Goal: Information Seeking & Learning: Understand process/instructions

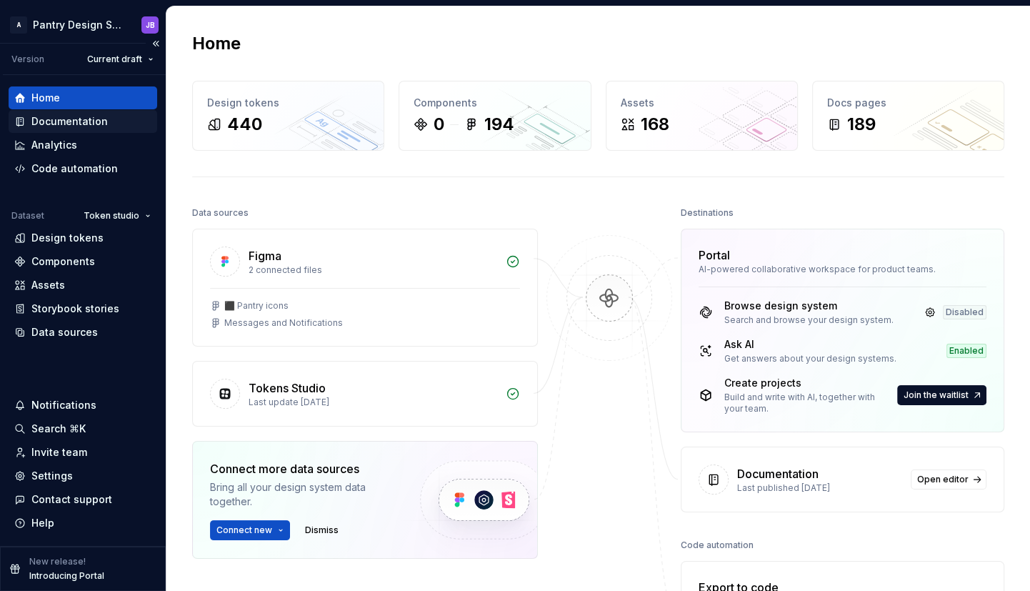
click at [66, 120] on div "Documentation" at bounding box center [69, 121] width 76 height 14
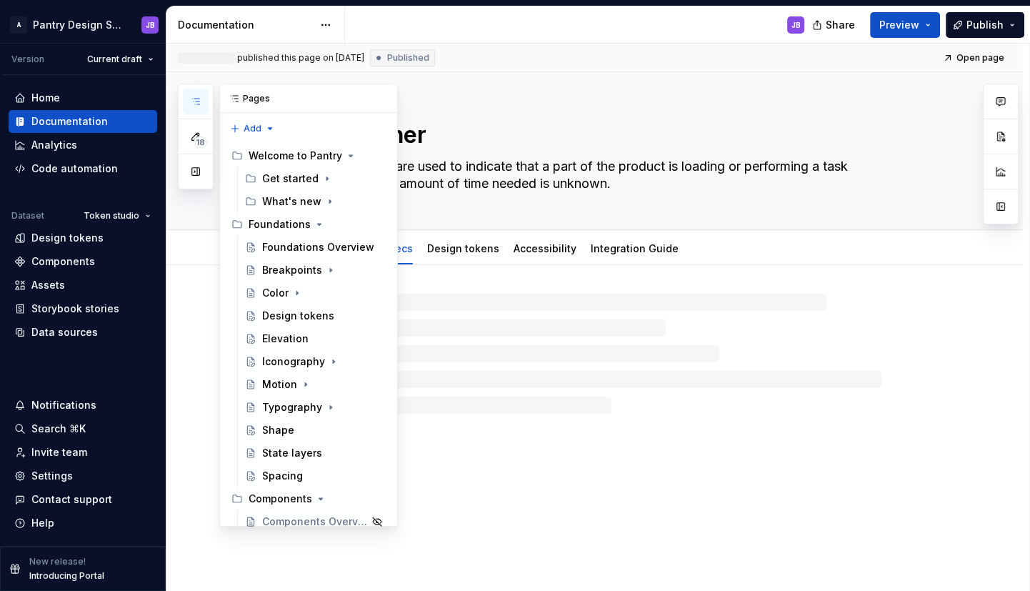
click at [193, 99] on icon "button" at bounding box center [195, 101] width 11 height 11
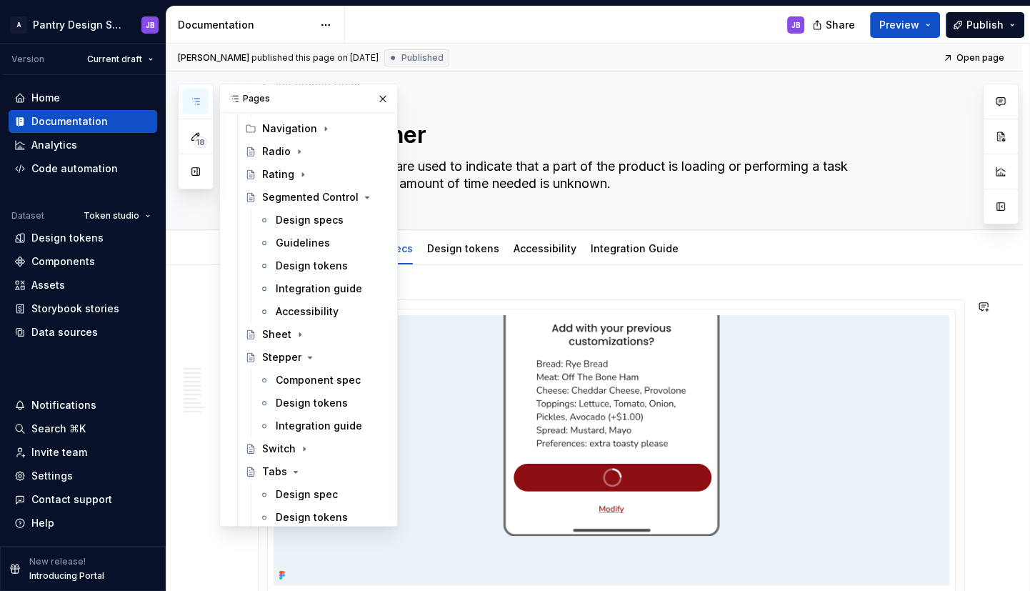
scroll to position [1529, 0]
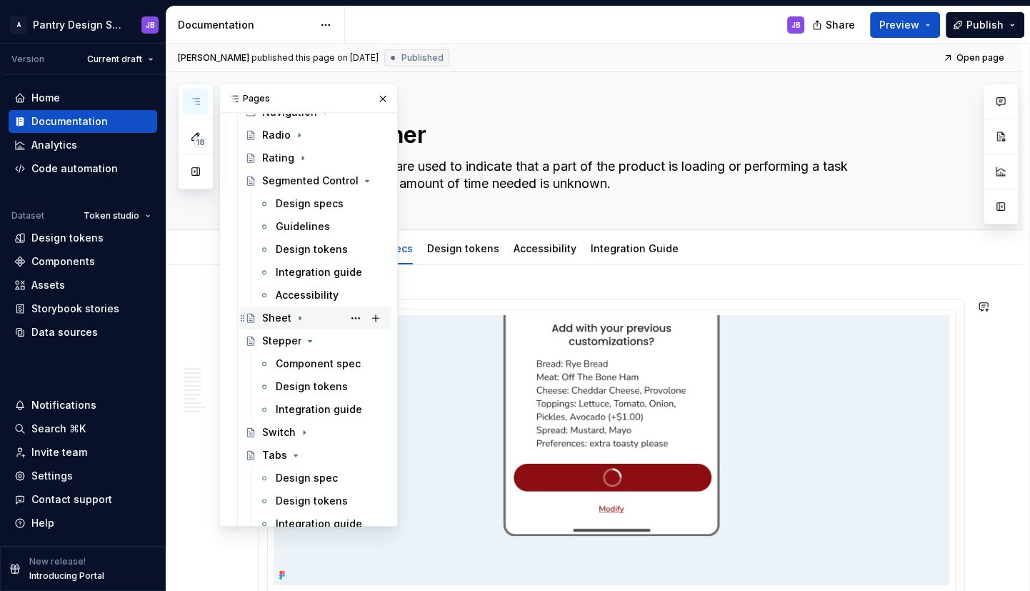
click at [296, 314] on icon "Page tree" at bounding box center [299, 317] width 11 height 11
click at [299, 360] on div "Design specs" at bounding box center [309, 363] width 67 height 14
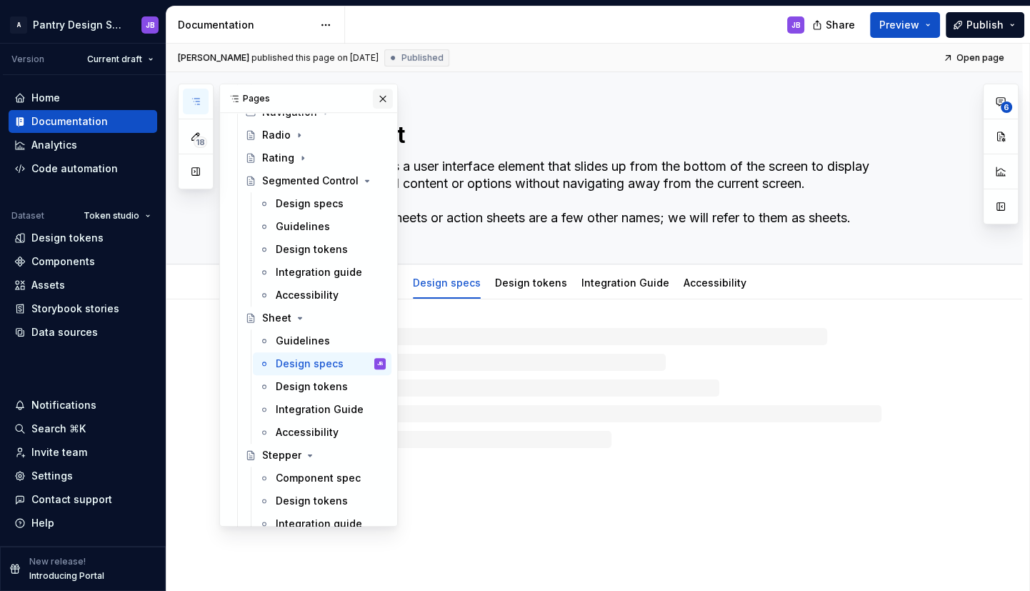
click at [378, 101] on button "button" at bounding box center [383, 99] width 20 height 20
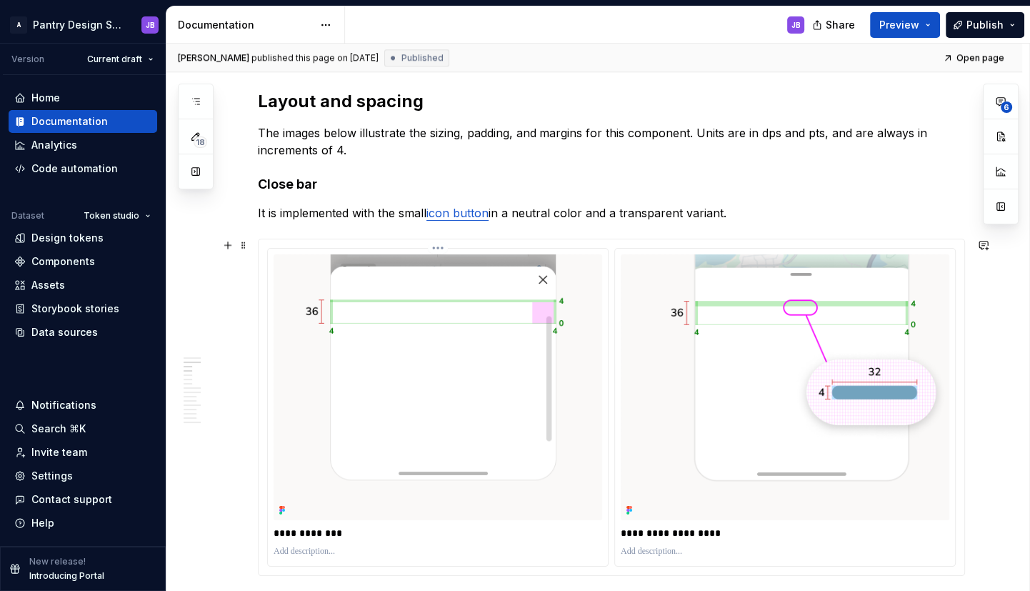
scroll to position [1460, 0]
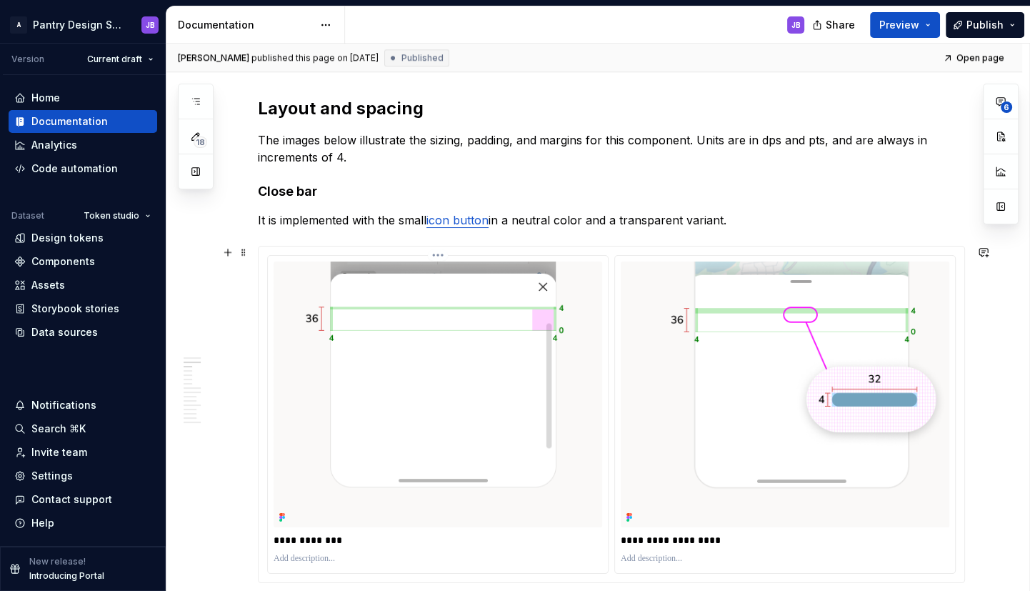
click at [335, 266] on img at bounding box center [438, 394] width 329 height 266
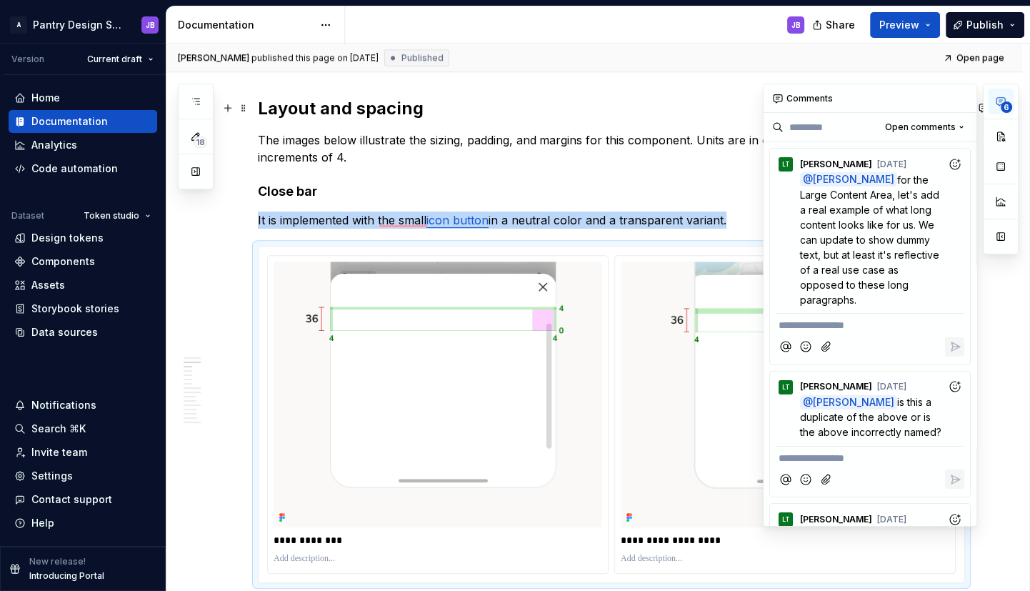
click at [1003, 104] on span "6" at bounding box center [1006, 106] width 11 height 11
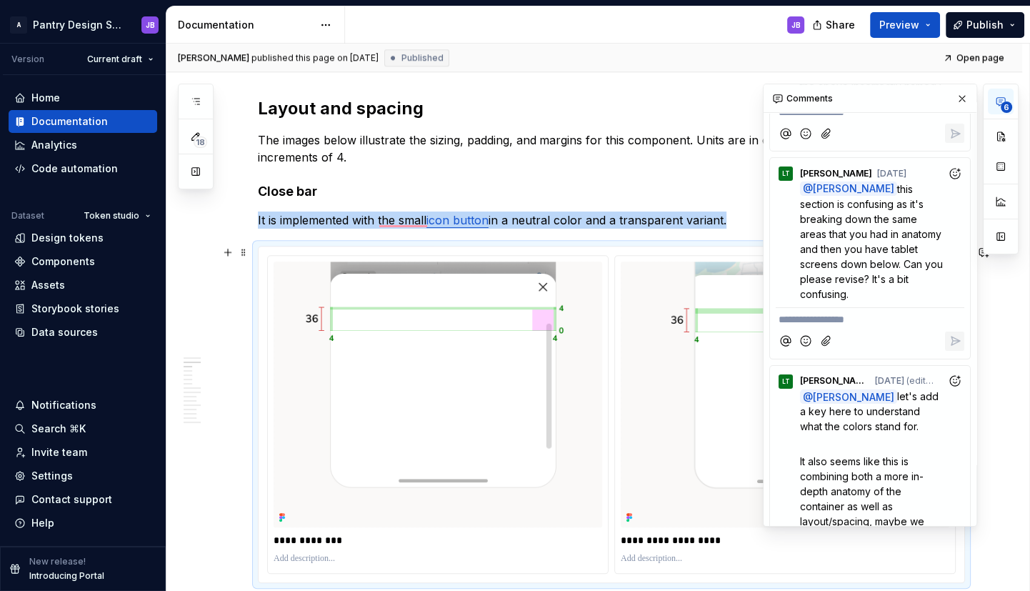
scroll to position [347, 0]
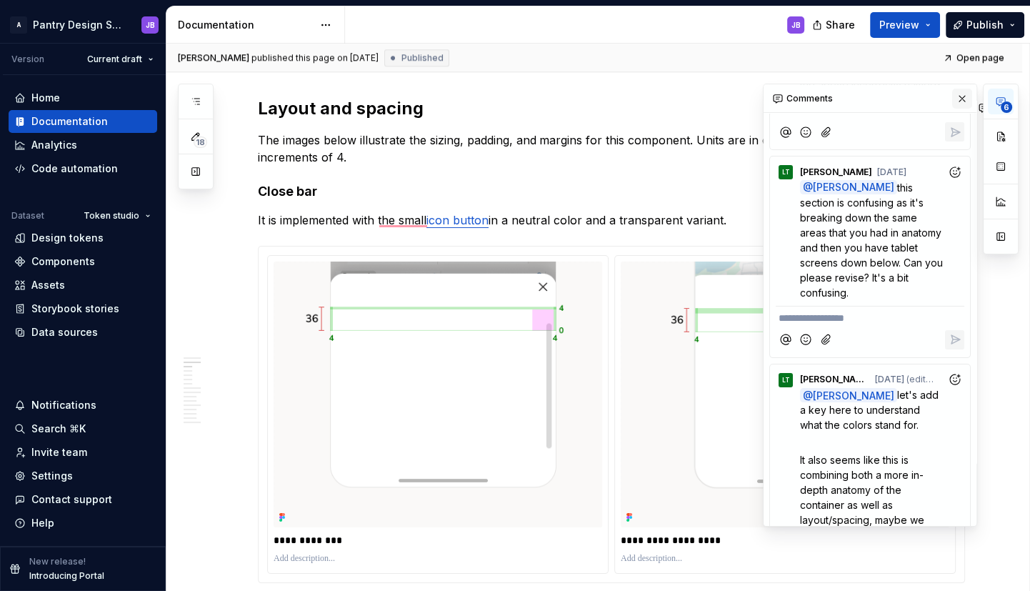
click at [954, 94] on button "button" at bounding box center [962, 99] width 20 height 20
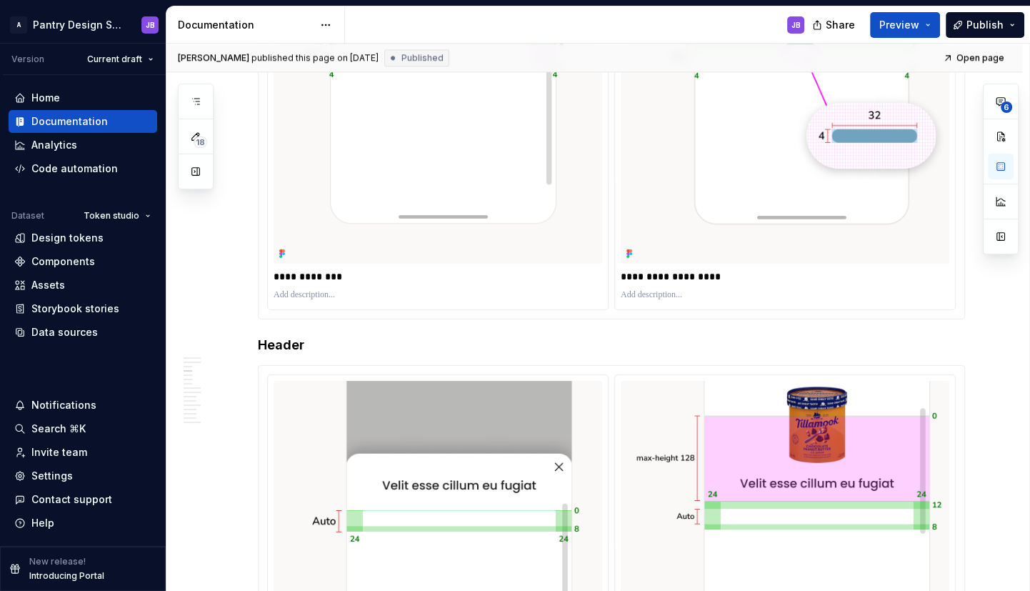
scroll to position [0, 0]
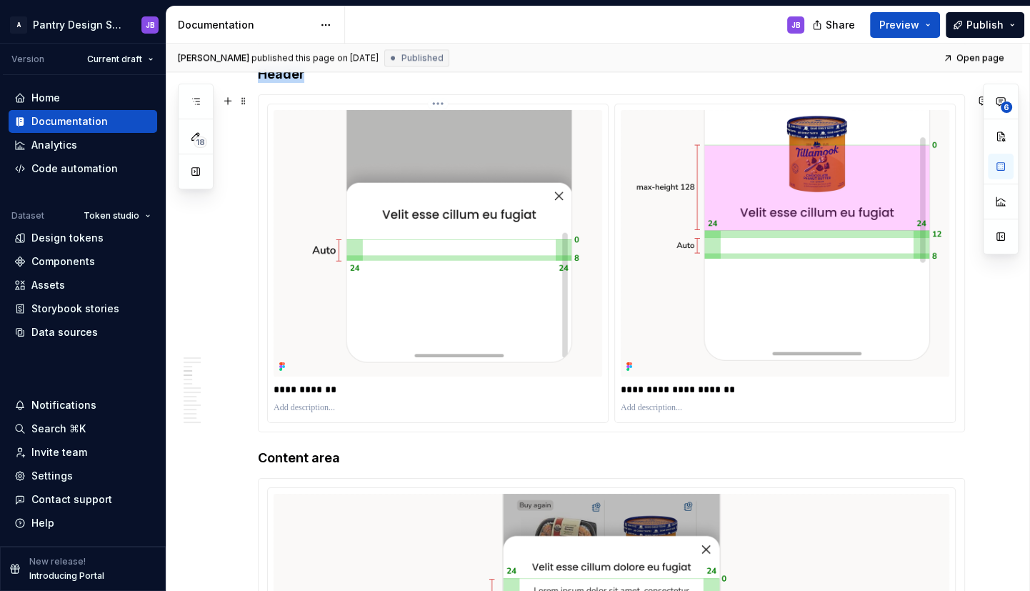
click at [276, 107] on div "**********" at bounding box center [438, 262] width 340 height 317
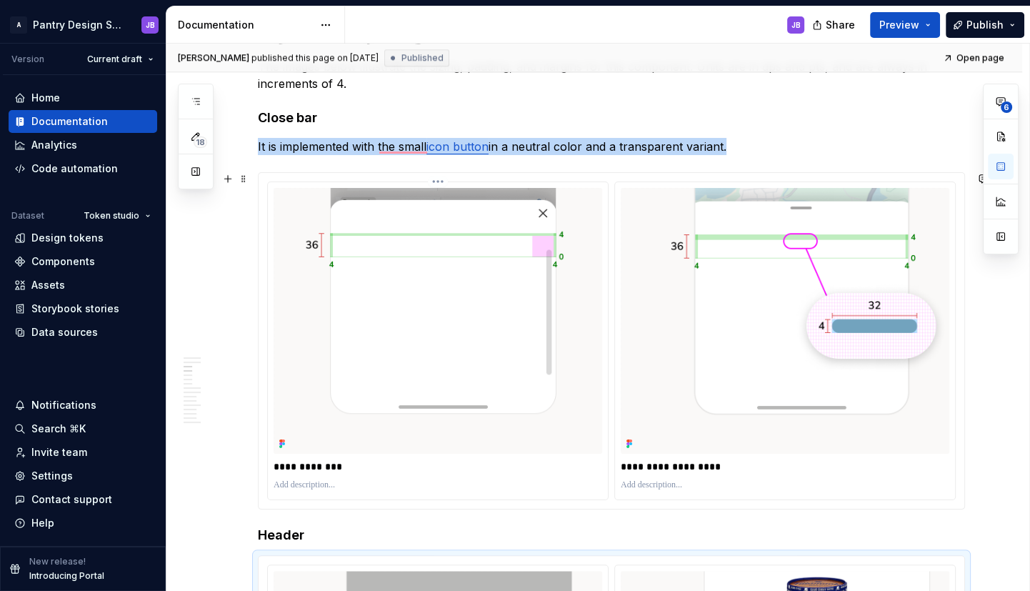
click at [282, 191] on img "To enrich screen reader interactions, please activate Accessibility in Grammarl…" at bounding box center [438, 321] width 329 height 266
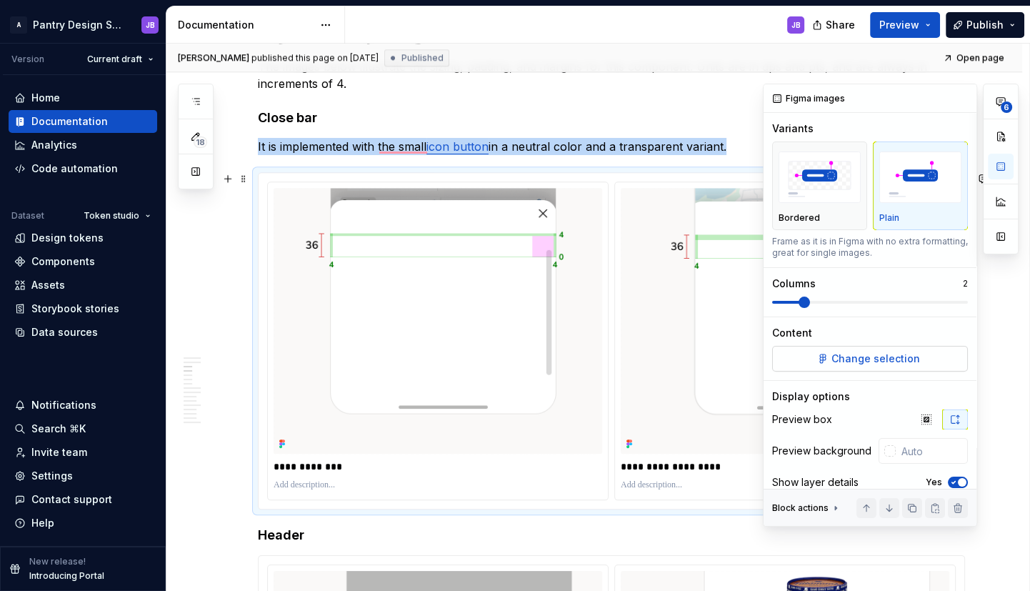
click at [897, 356] on span "Change selection" at bounding box center [875, 358] width 89 height 14
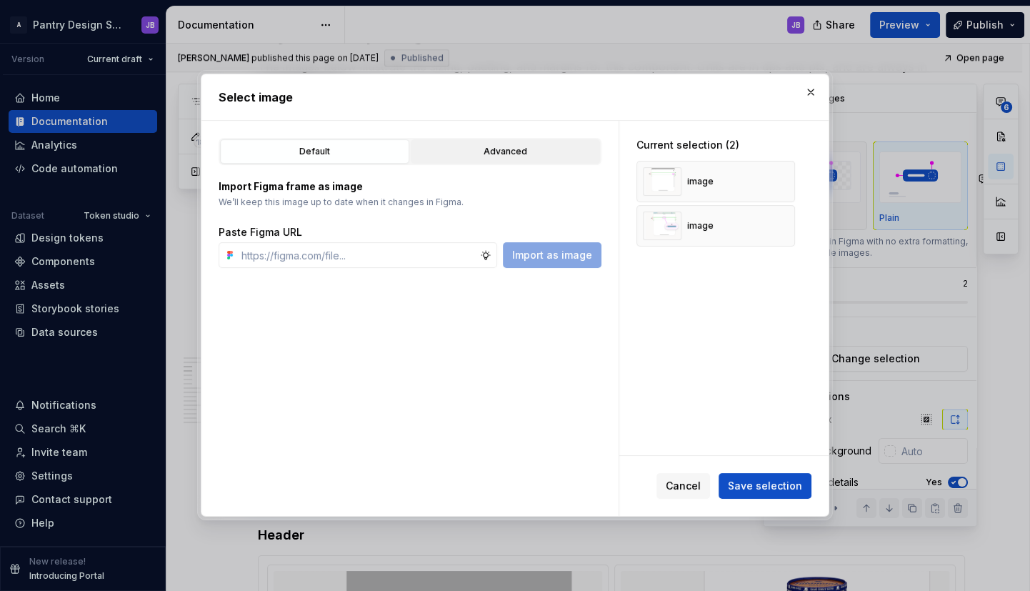
click at [489, 149] on div "Advanced" at bounding box center [505, 151] width 179 height 14
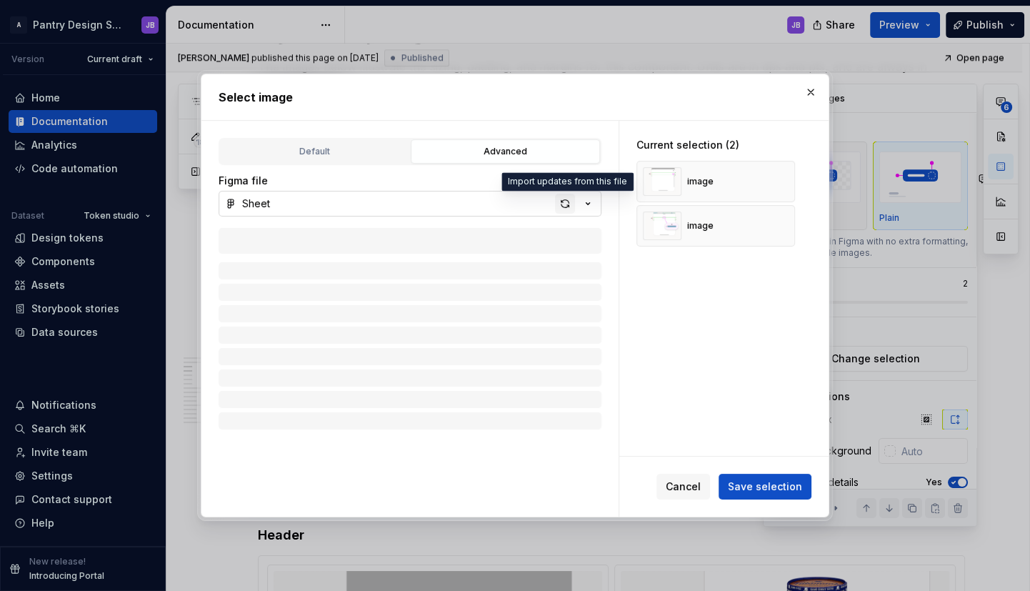
click at [564, 206] on div "button" at bounding box center [565, 204] width 20 height 20
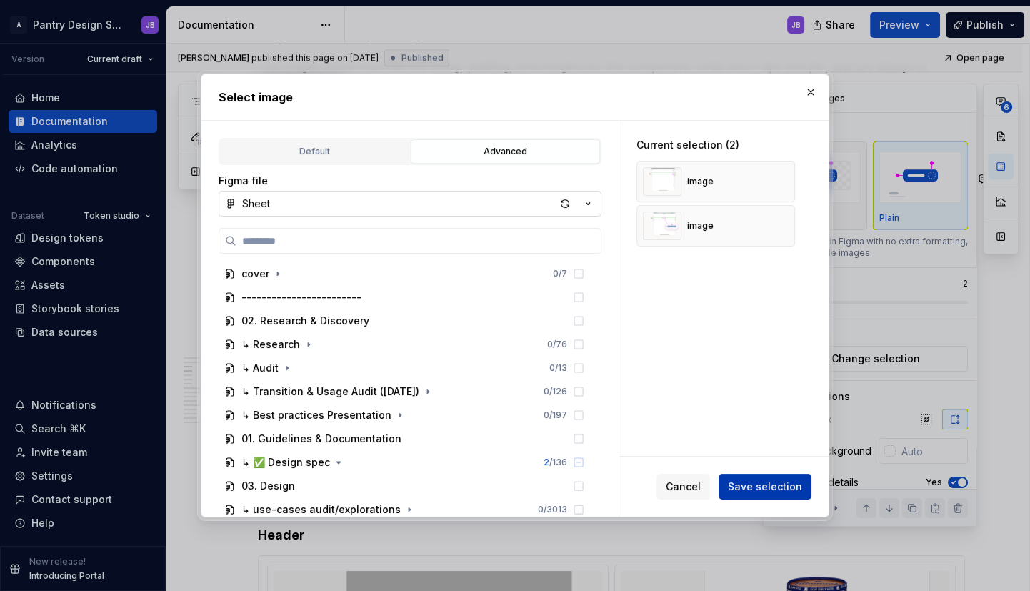
click at [750, 489] on span "Save selection" at bounding box center [765, 486] width 74 height 14
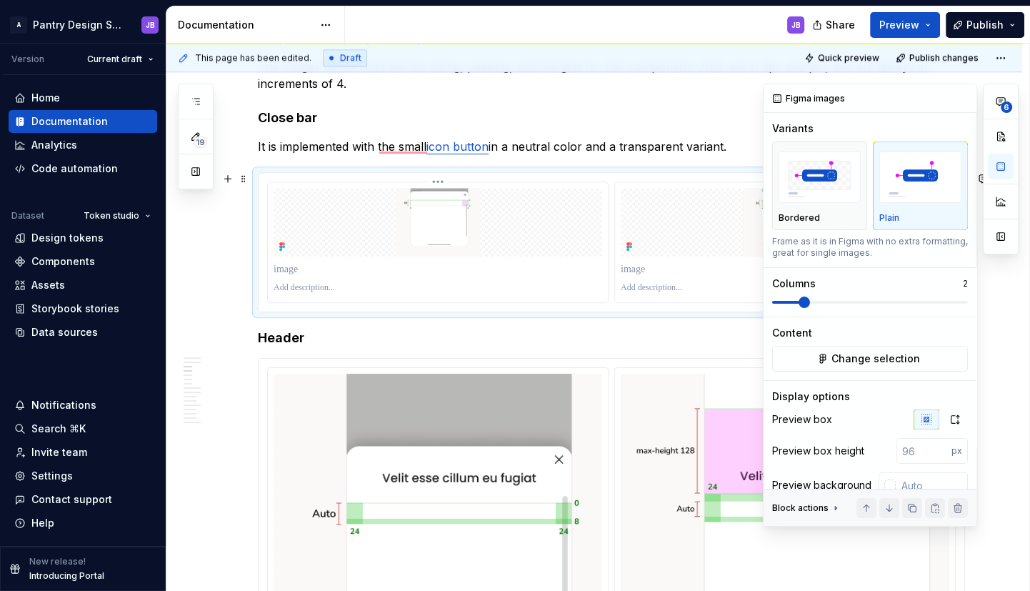
click at [295, 189] on img "To enrich screen reader interactions, please activate Accessibility in Grammarl…" at bounding box center [438, 222] width 329 height 69
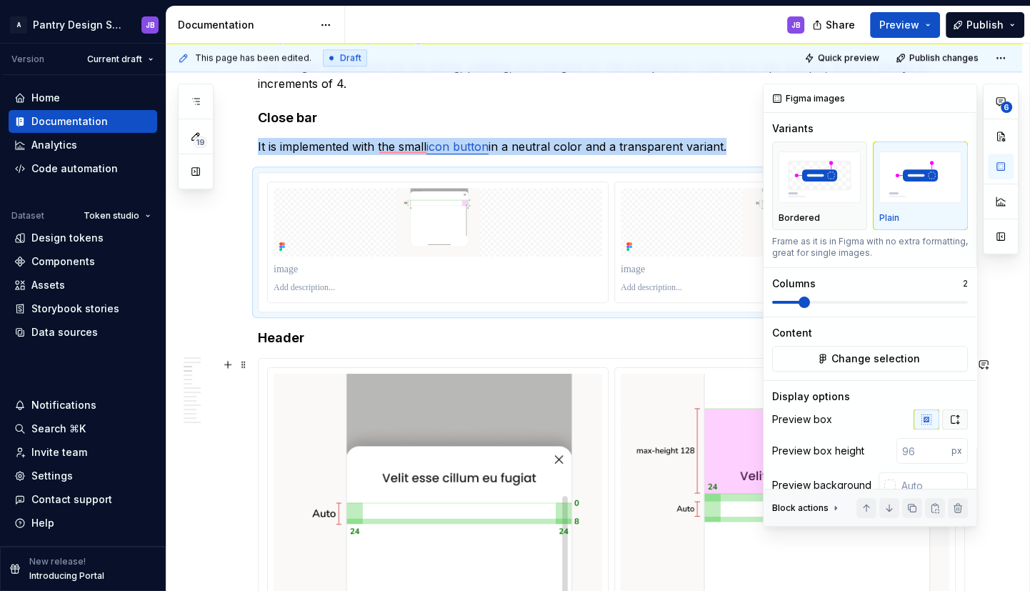
click at [949, 421] on icon "button" at bounding box center [954, 419] width 11 height 11
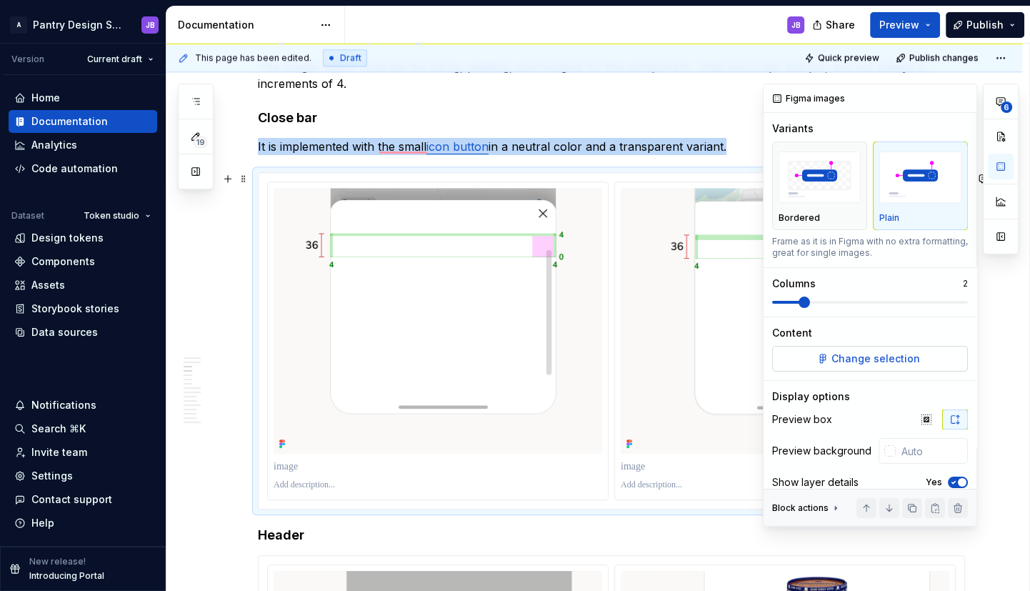
click at [851, 357] on span "Change selection" at bounding box center [875, 358] width 89 height 14
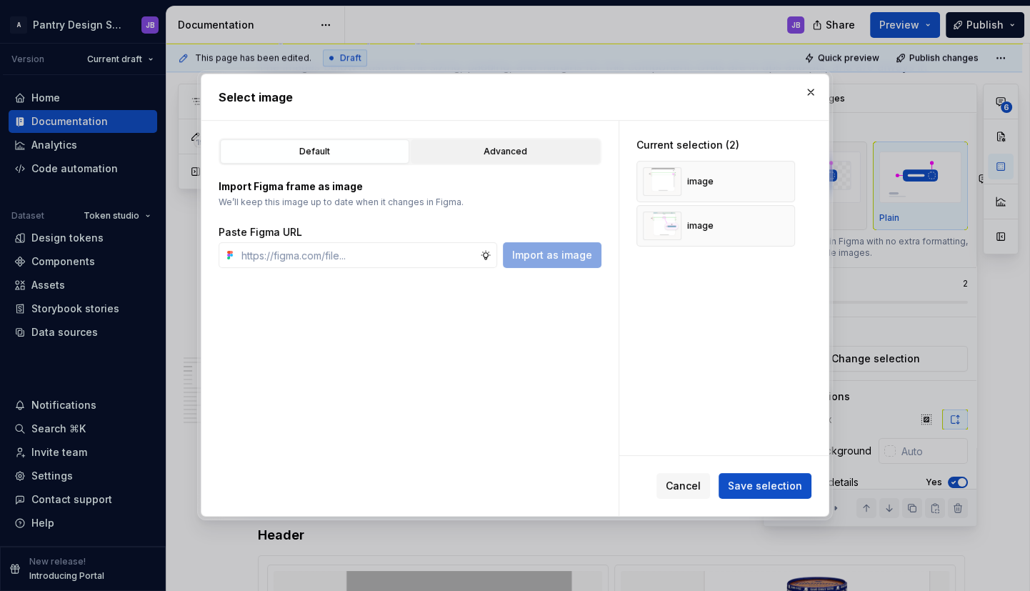
click at [496, 149] on div "Advanced" at bounding box center [505, 151] width 179 height 14
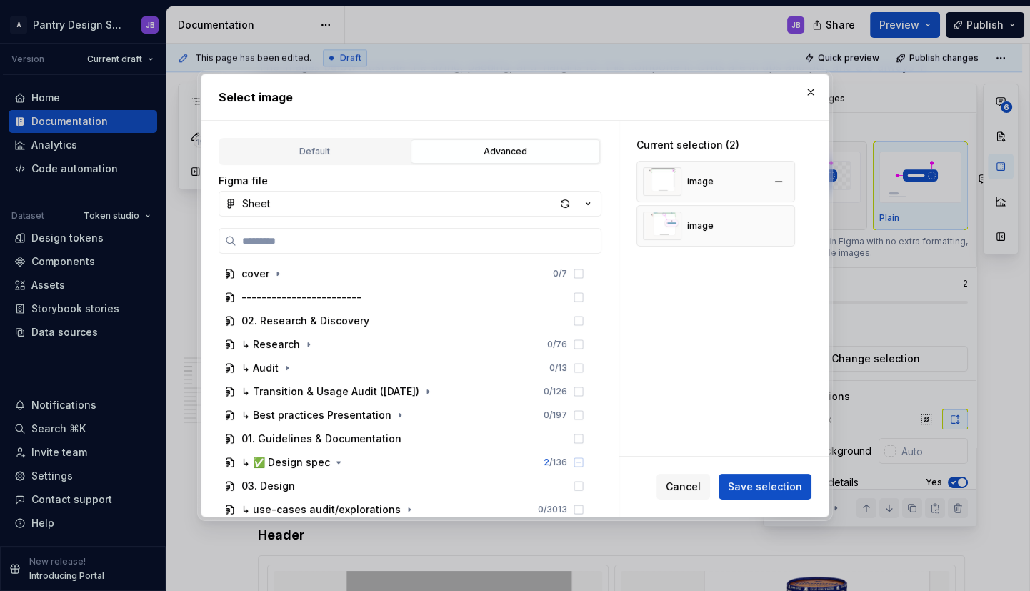
click at [699, 176] on div "image" at bounding box center [700, 181] width 26 height 11
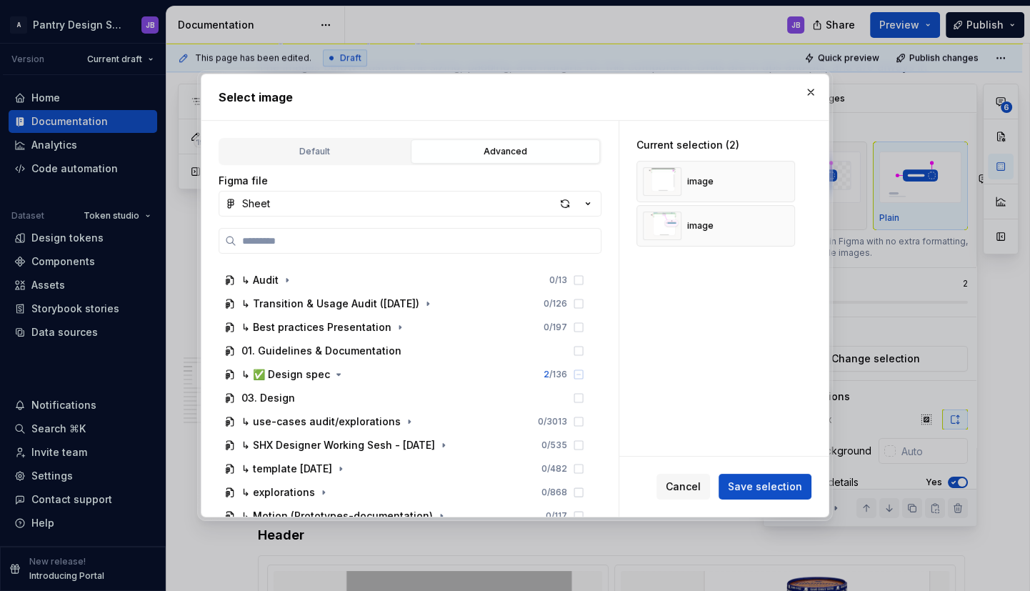
scroll to position [92, 0]
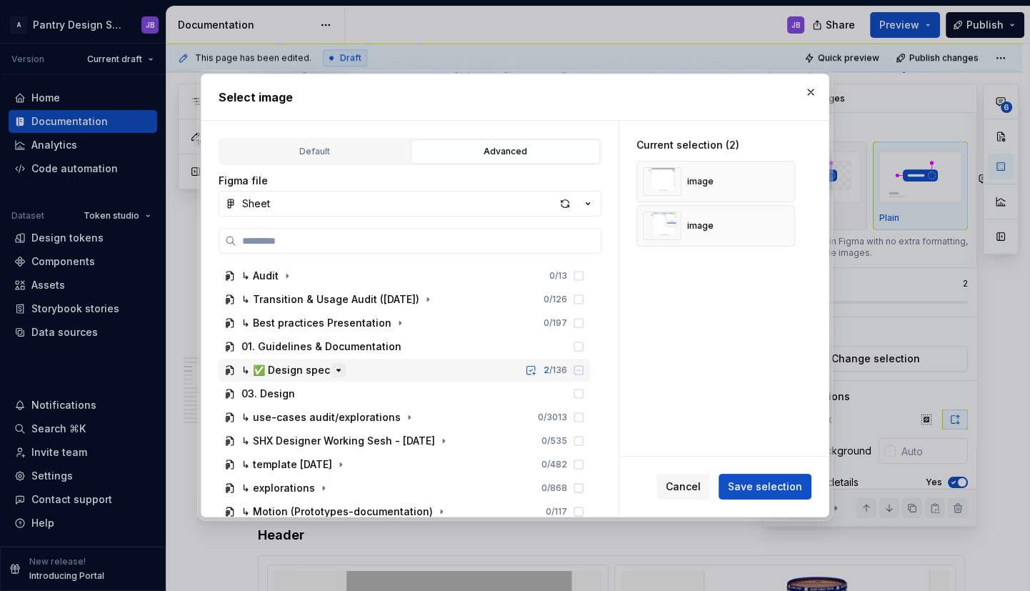
click at [333, 372] on icon "button" at bounding box center [338, 369] width 11 height 11
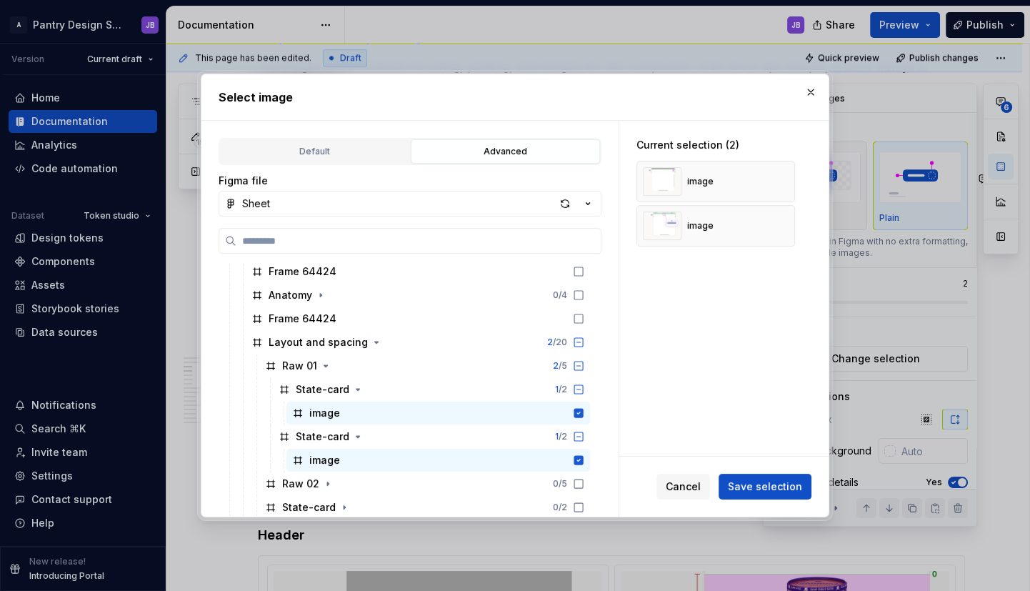
scroll to position [263, 0]
click at [746, 483] on span "Save selection" at bounding box center [765, 486] width 74 height 14
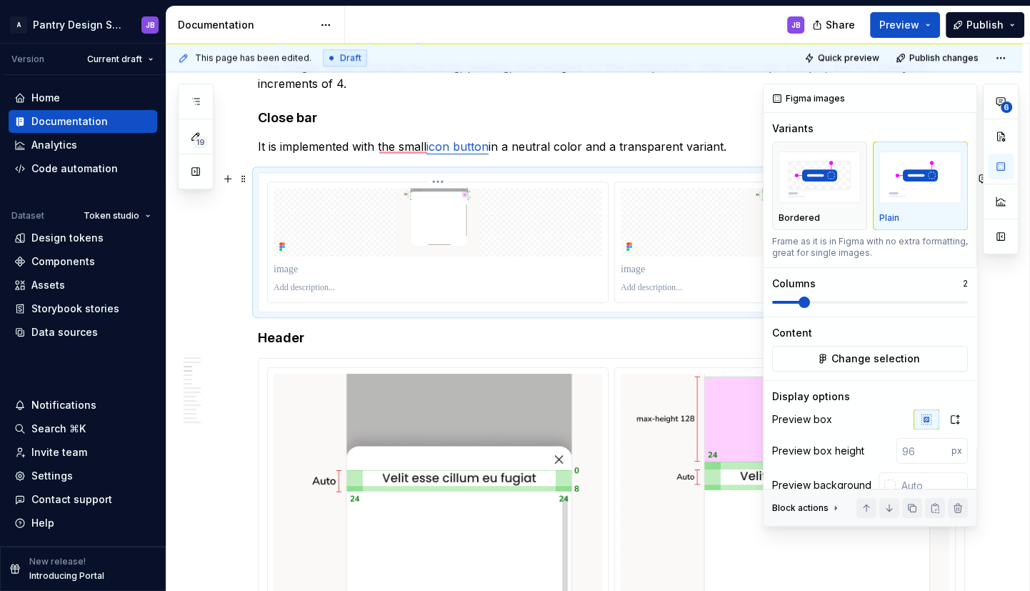
click at [286, 191] on img "To enrich screen reader interactions, please activate Accessibility in Grammarl…" at bounding box center [438, 222] width 329 height 69
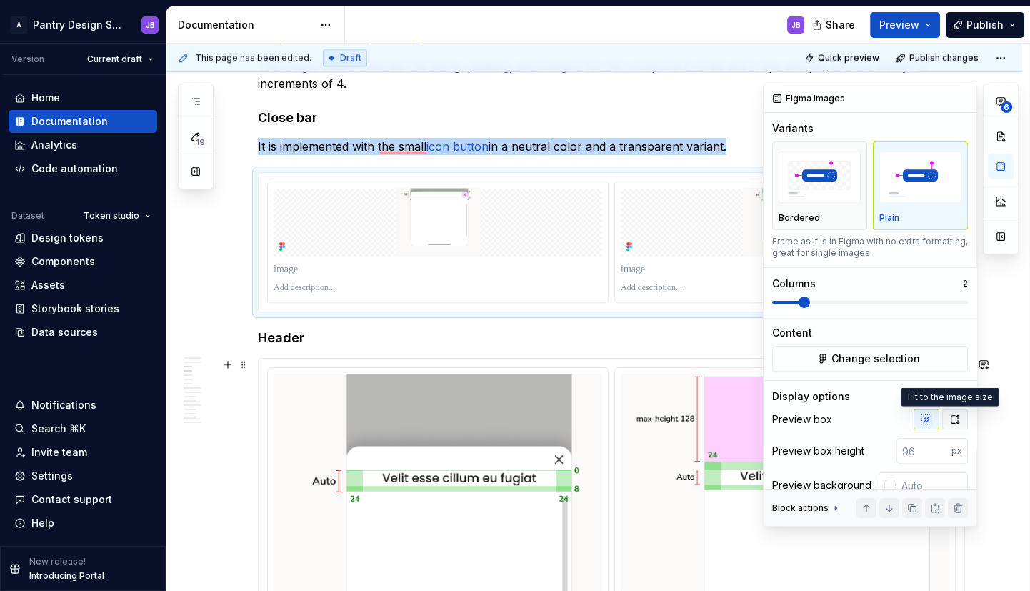
click at [951, 421] on icon "button" at bounding box center [955, 419] width 8 height 9
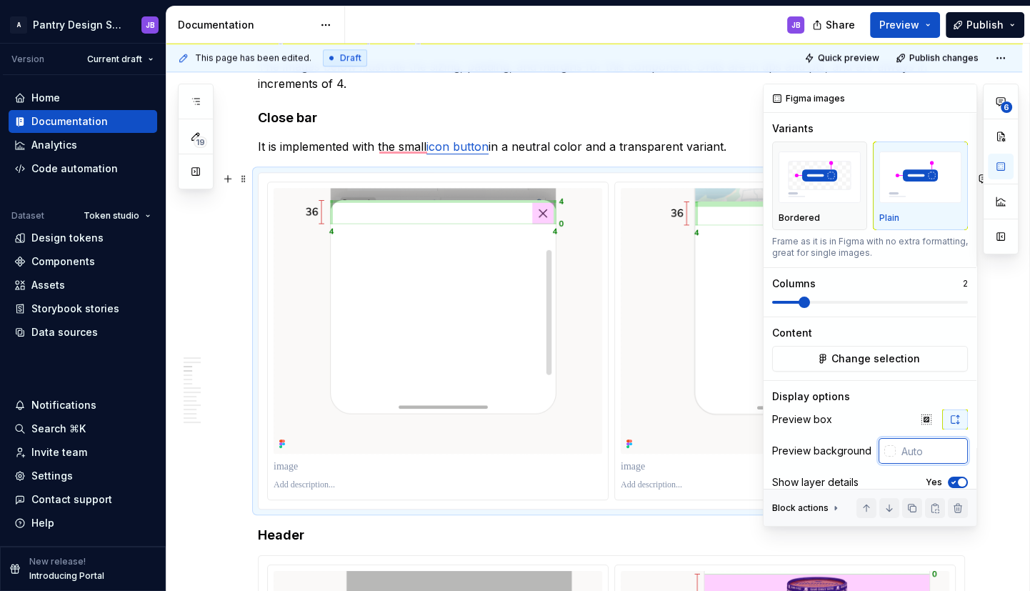
click at [896, 455] on input "text" at bounding box center [932, 451] width 72 height 26
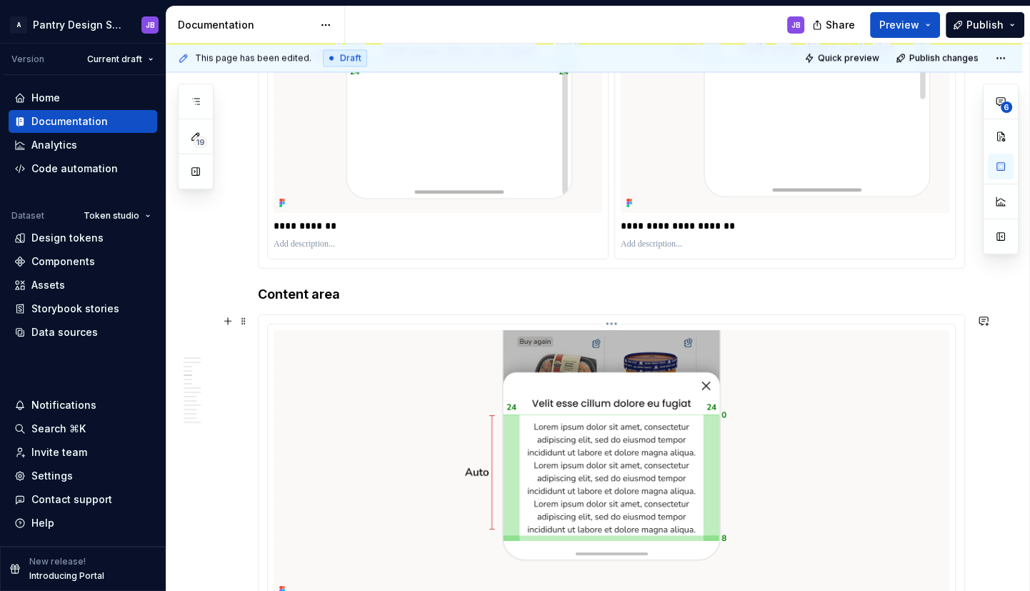
scroll to position [2242, 0]
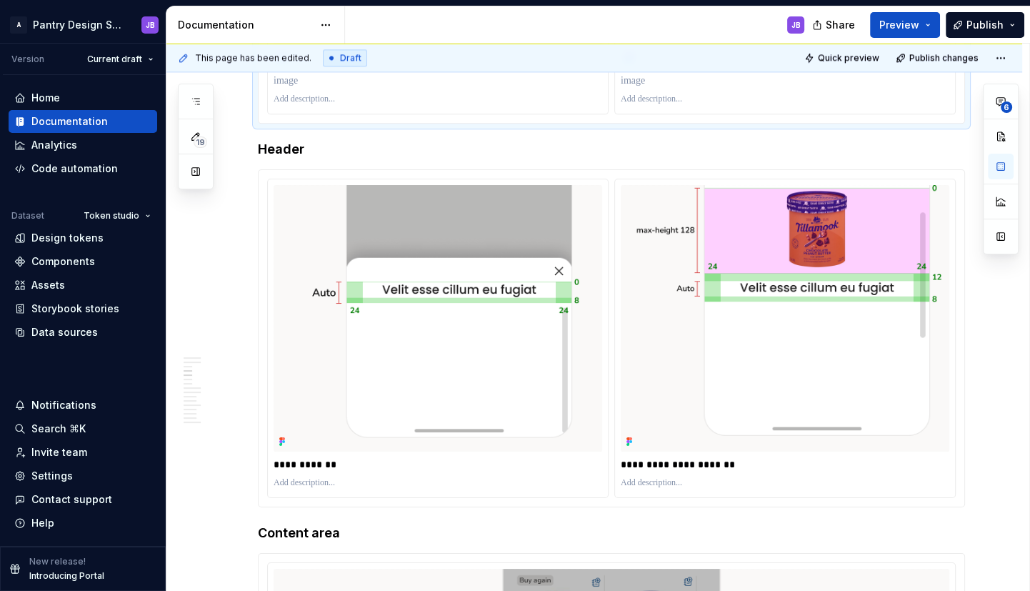
type textarea "*"
